Goal: Navigation & Orientation: Find specific page/section

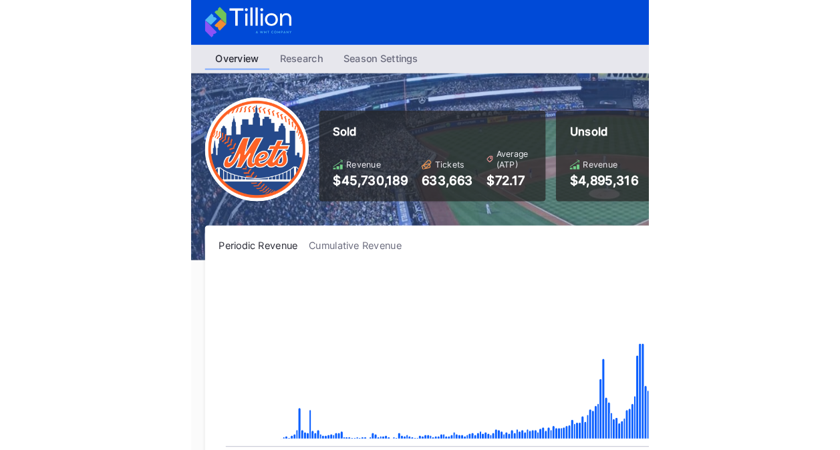
scroll to position [2780, 0]
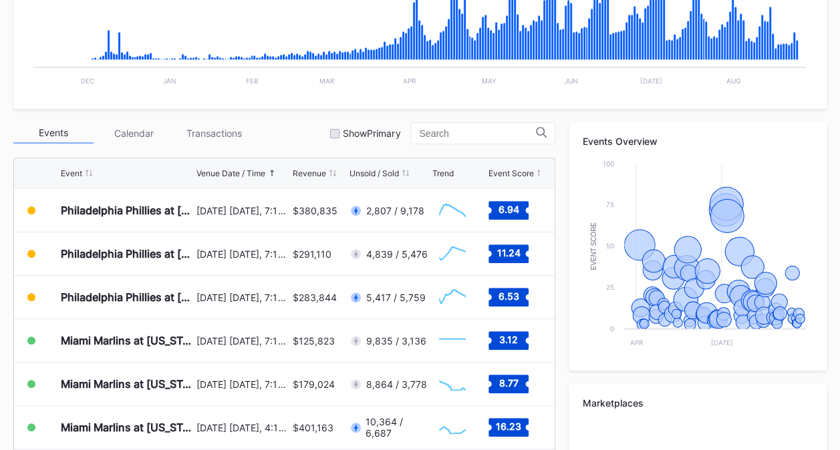
scroll to position [521, 0]
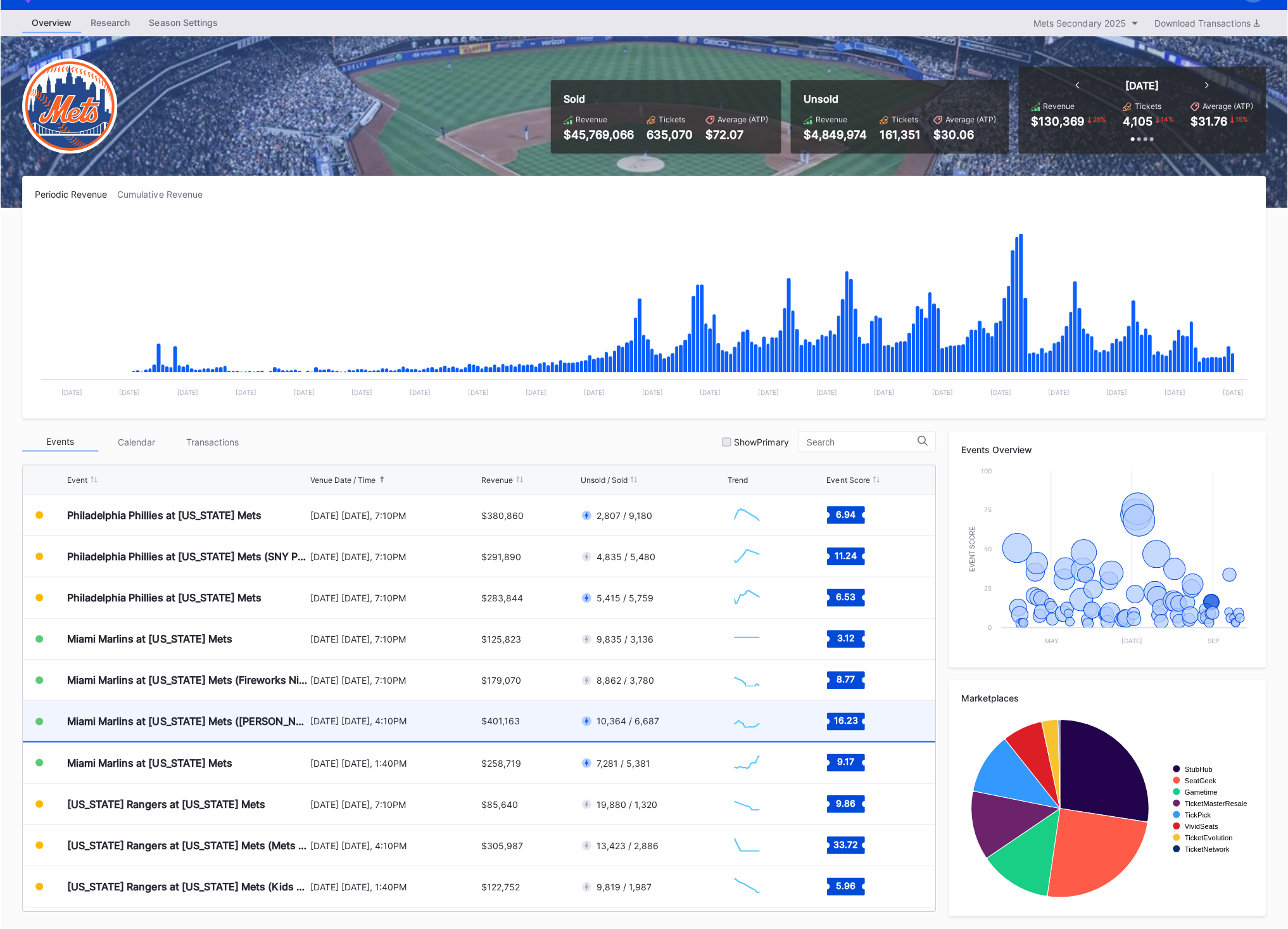
scroll to position [29, 0]
